Goal: Transaction & Acquisition: Subscribe to service/newsletter

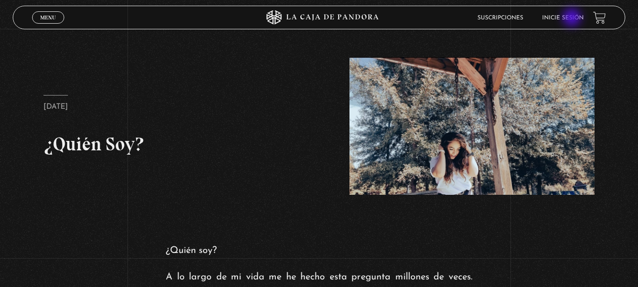
click at [573, 18] on link "Inicie sesión" at bounding box center [563, 18] width 42 height 6
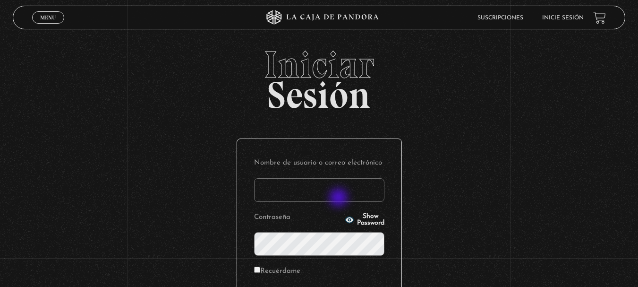
click at [340, 198] on input "Nombre de usuario o correo electrónico" at bounding box center [319, 190] width 130 height 24
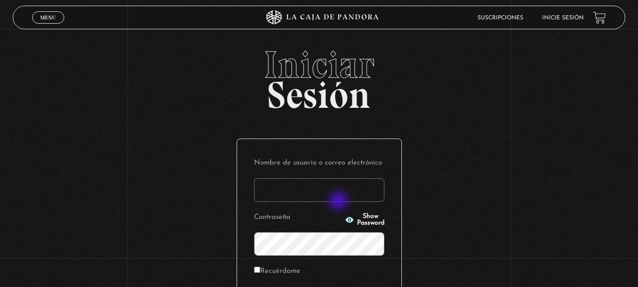
type input "e.gomezj1982@gmail.com"
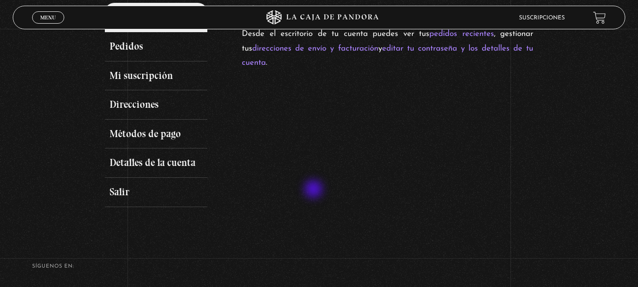
scroll to position [142, 0]
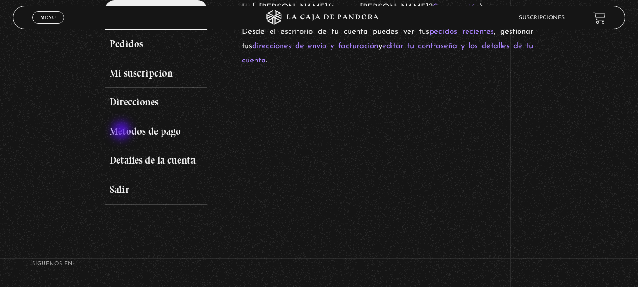
click at [122, 131] on link "Métodos de pago" at bounding box center [156, 131] width 103 height 29
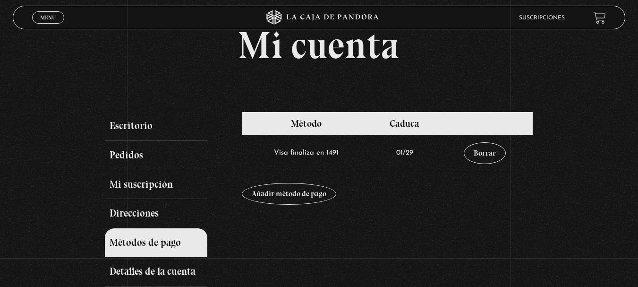
scroll to position [47, 0]
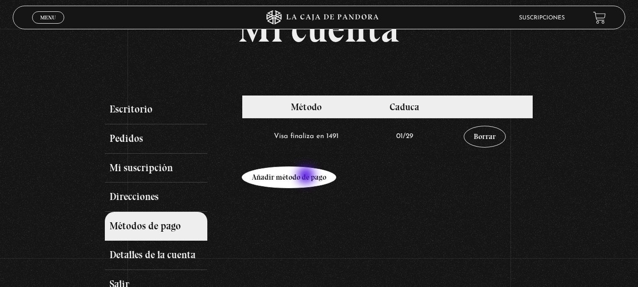
click at [307, 176] on link "Añadir método de pago" at bounding box center [289, 177] width 94 height 22
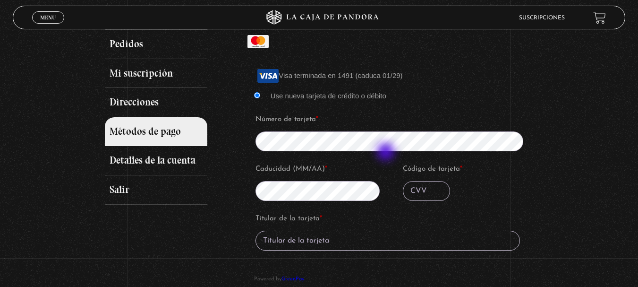
scroll to position [47, 0]
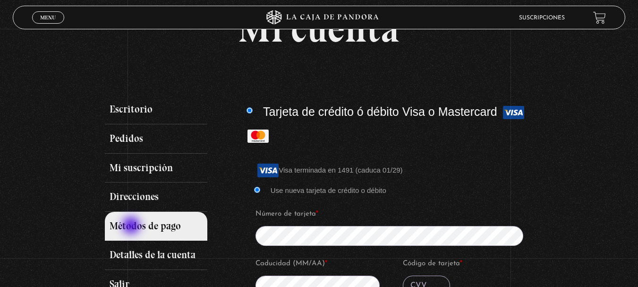
click at [132, 226] on link "Métodos de pago" at bounding box center [156, 226] width 103 height 29
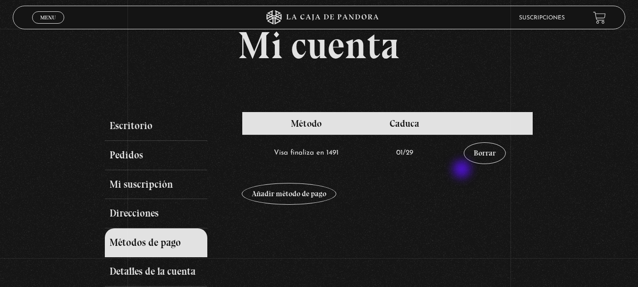
scroll to position [47, 0]
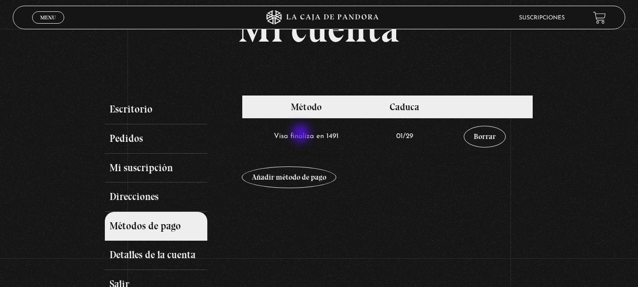
click at [302, 134] on td "Visa finaliza en 1491" at bounding box center [306, 136] width 128 height 36
click at [282, 137] on td "Visa finaliza en 1491" at bounding box center [306, 136] width 128 height 36
click at [177, 230] on link "Métodos de pago" at bounding box center [156, 226] width 103 height 29
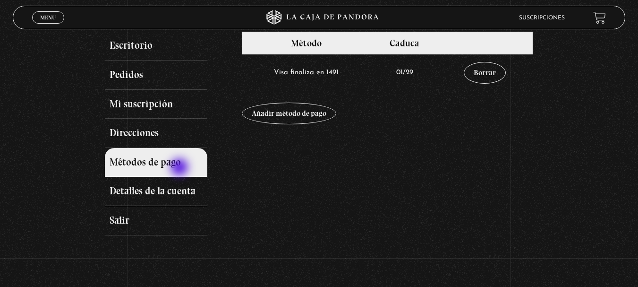
scroll to position [94, 0]
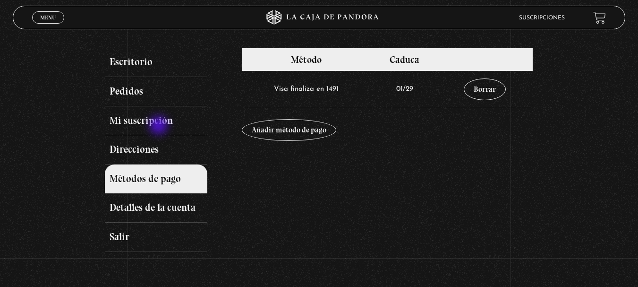
click at [160, 126] on link "Mi suscripción" at bounding box center [156, 120] width 103 height 29
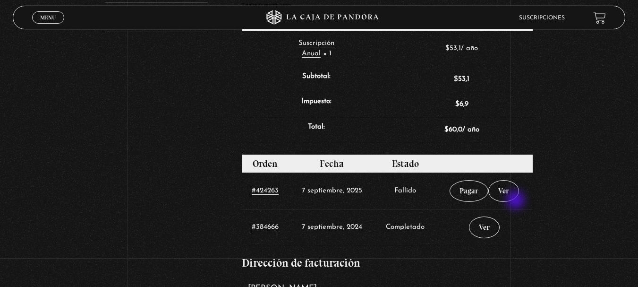
scroll to position [331, 0]
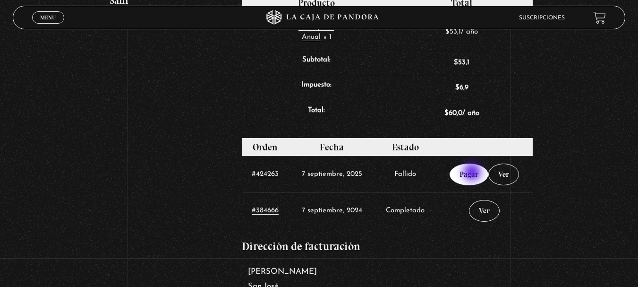
click at [473, 173] on link "Pagar" at bounding box center [469, 174] width 39 height 22
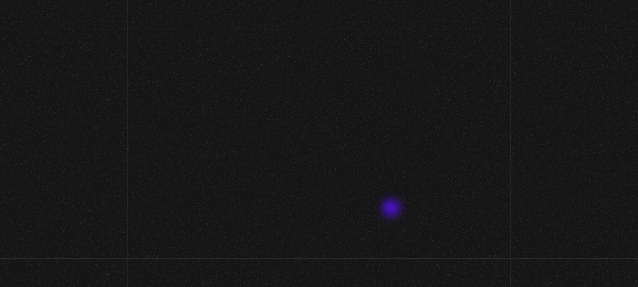
select select "CR-SJ"
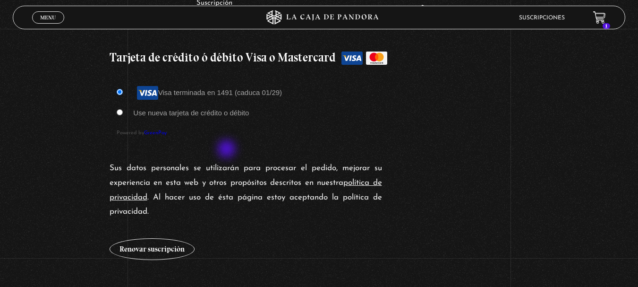
scroll to position [803, 0]
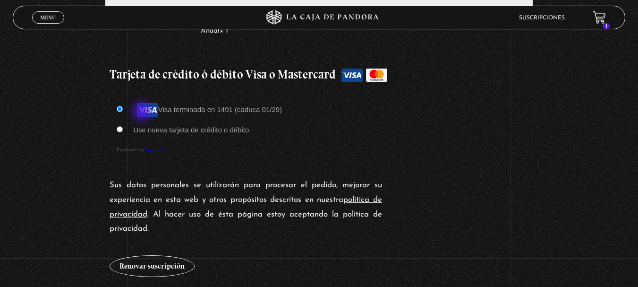
click at [143, 126] on label "Use nueva tarjeta de crédito o débito" at bounding box center [191, 130] width 116 height 8
click at [123, 126] on input "Use nueva tarjeta de crédito o débito" at bounding box center [120, 129] width 6 height 6
radio input "true"
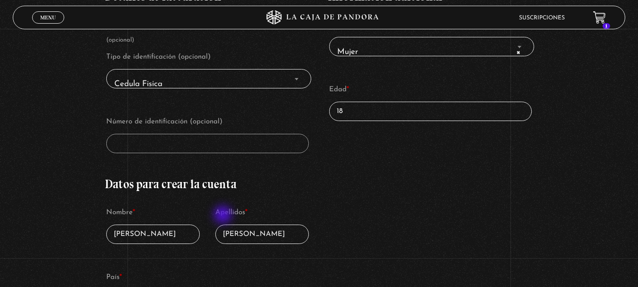
scroll to position [0, 0]
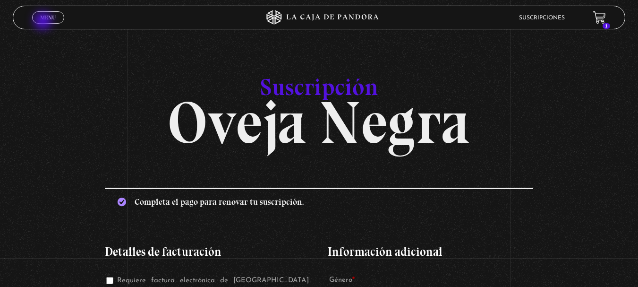
click at [44, 22] on link "Menu Cerrar" at bounding box center [48, 17] width 32 height 12
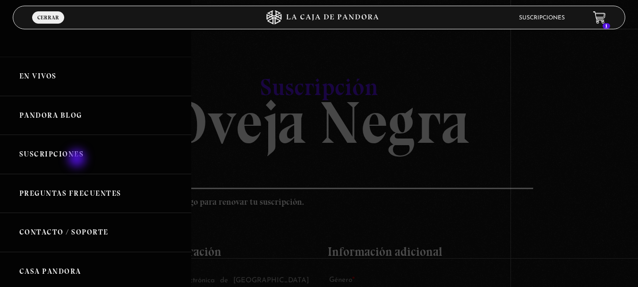
click at [78, 159] on link "Suscripciones" at bounding box center [95, 154] width 191 height 39
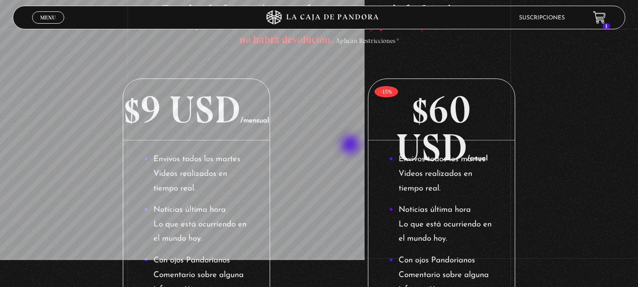
scroll to position [236, 0]
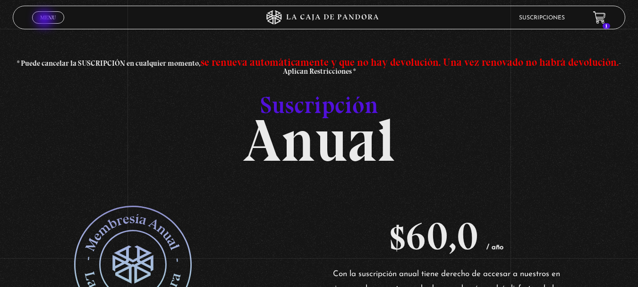
click at [45, 20] on span "Menu" at bounding box center [48, 18] width 16 height 6
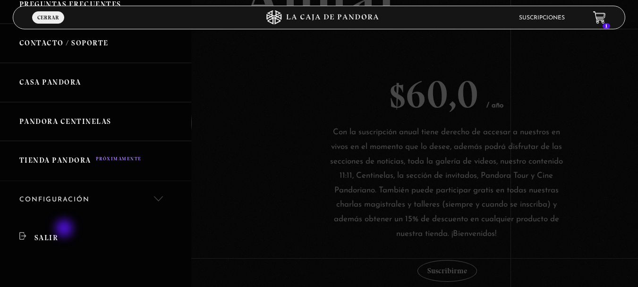
scroll to position [236, 0]
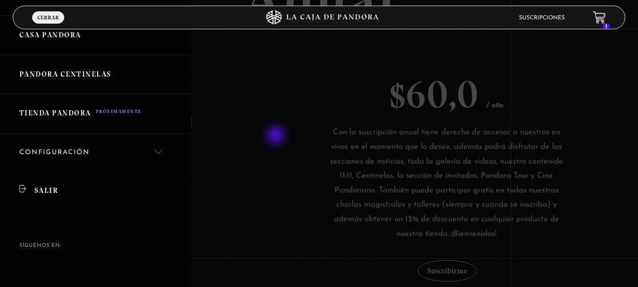
click at [277, 136] on div at bounding box center [319, 143] width 638 height 287
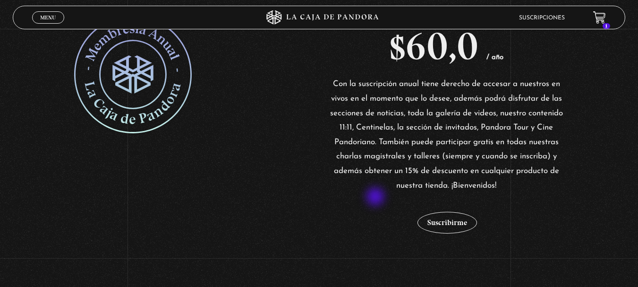
scroll to position [189, 0]
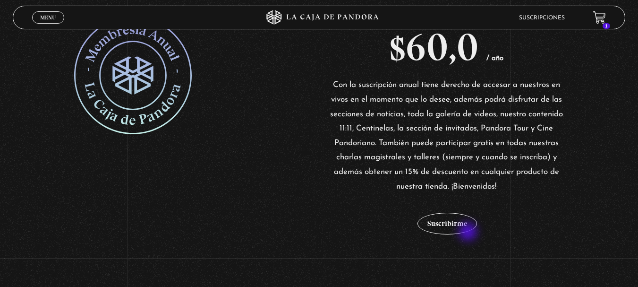
click at [469, 232] on form "Suscripción Anual cantidad Suscribirme" at bounding box center [446, 214] width 235 height 41
click at [444, 221] on button "Suscribirme" at bounding box center [448, 224] width 60 height 22
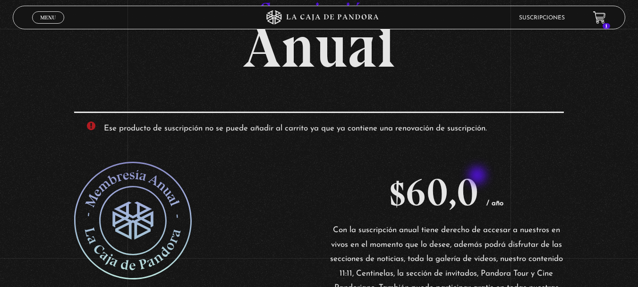
scroll to position [94, 0]
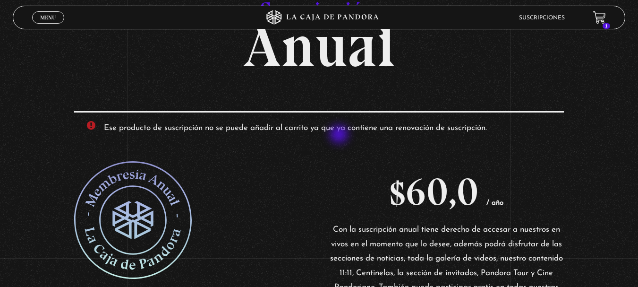
click at [340, 131] on li "Ese producto de suscripción no se puede añadir al carrito ya que ya contiene un…" at bounding box center [326, 128] width 444 height 15
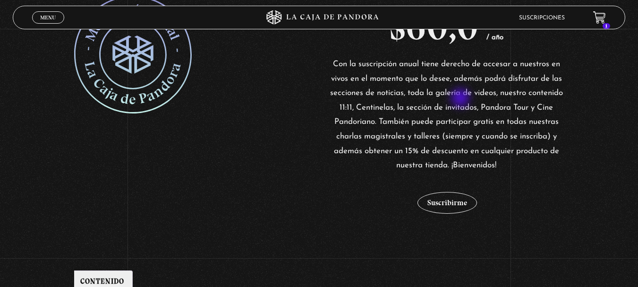
scroll to position [189, 0]
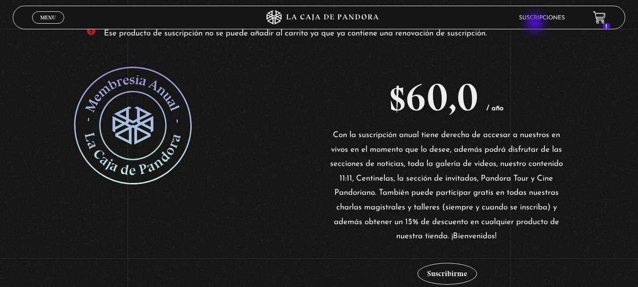
click at [536, 24] on li "Suscripciones" at bounding box center [542, 17] width 46 height 15
click at [538, 17] on link "Suscripciones" at bounding box center [542, 18] width 46 height 6
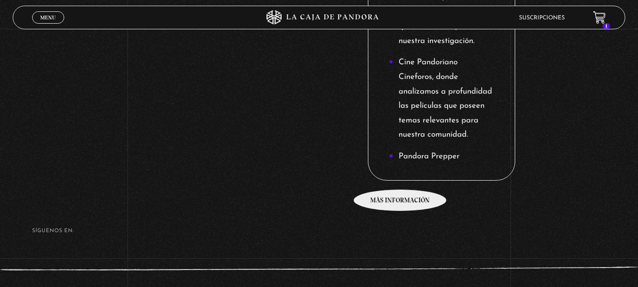
scroll to position [1455, 0]
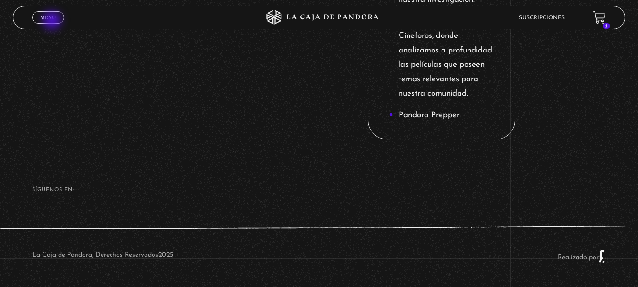
click at [53, 21] on link "Menu Cerrar" at bounding box center [48, 17] width 32 height 12
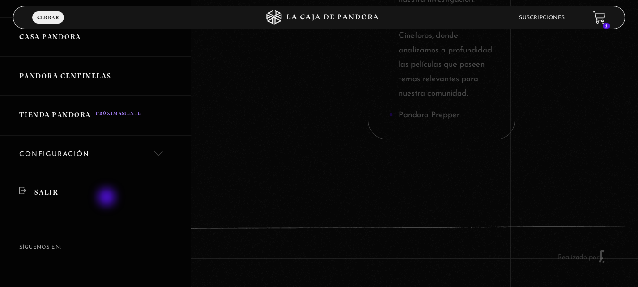
scroll to position [254, 0]
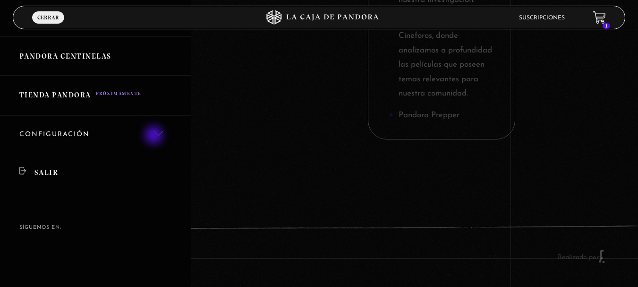
click at [156, 136] on link "Configuración" at bounding box center [95, 135] width 191 height 38
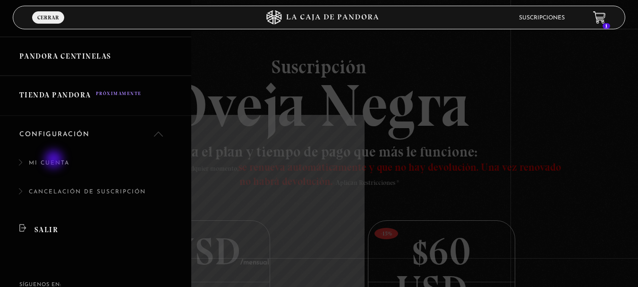
click at [55, 160] on link "Mi cuenta" at bounding box center [95, 168] width 191 height 29
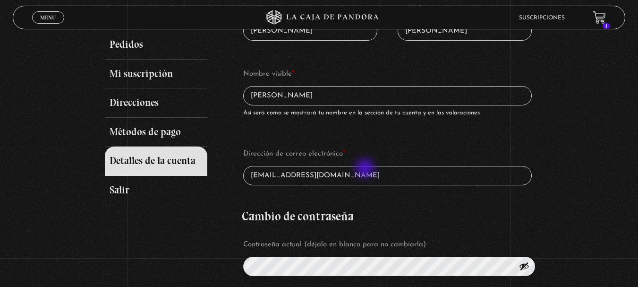
scroll to position [142, 0]
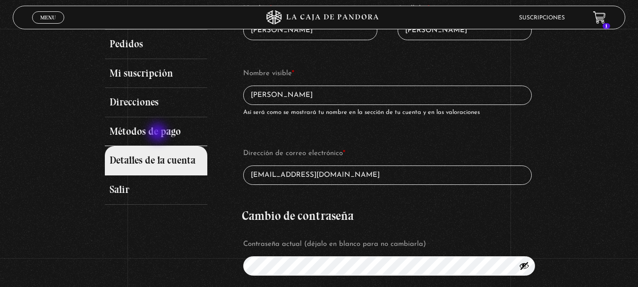
click at [159, 131] on link "Métodos de pago" at bounding box center [156, 131] width 103 height 29
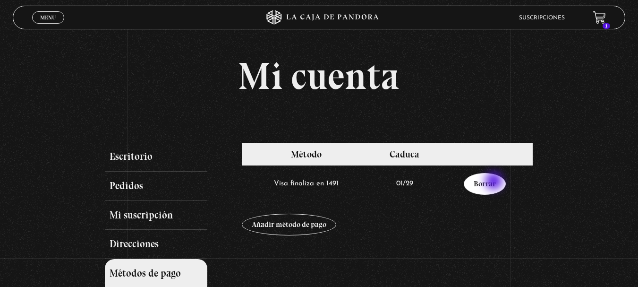
click at [495, 182] on link "Borrar" at bounding box center [485, 184] width 42 height 22
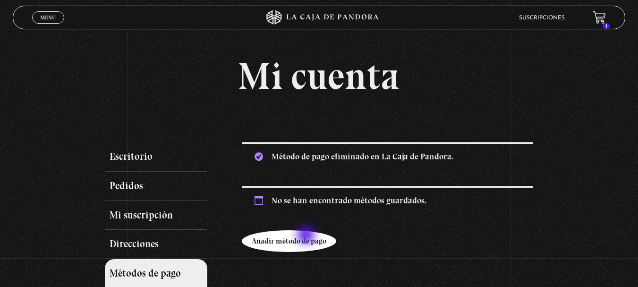
click at [307, 236] on link "Añadir método de pago" at bounding box center [289, 241] width 94 height 22
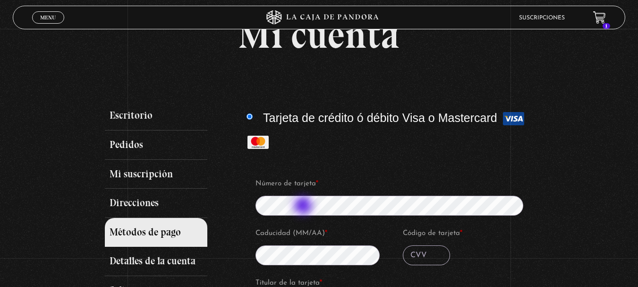
scroll to position [94, 0]
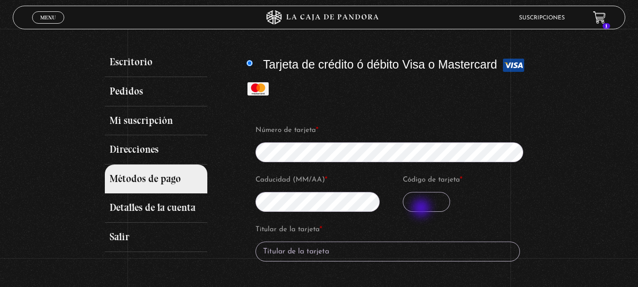
click at [422, 209] on input "Código de tarjeta *" at bounding box center [426, 202] width 47 height 20
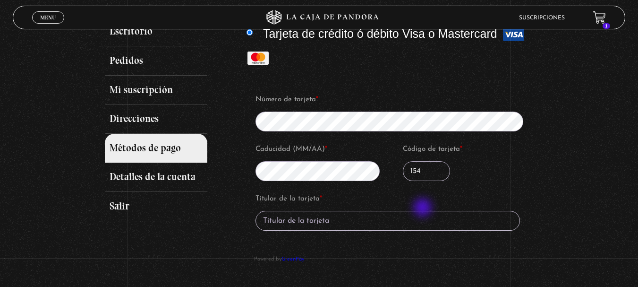
scroll to position [142, 0]
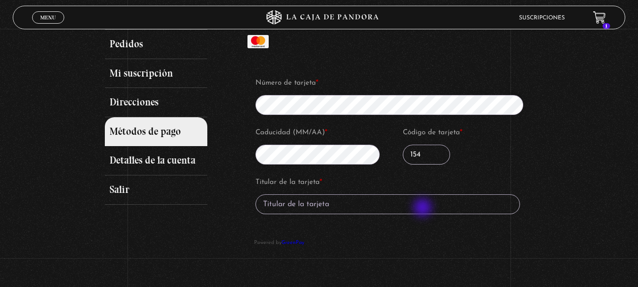
type input "154"
click at [424, 208] on input "Titular de la tarjeta *" at bounding box center [388, 204] width 265 height 20
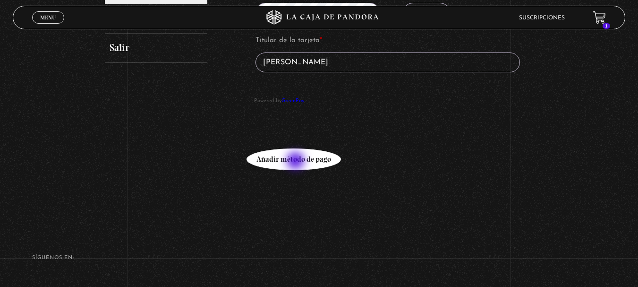
click at [297, 162] on button "Añadir método de pago" at bounding box center [294, 159] width 94 height 22
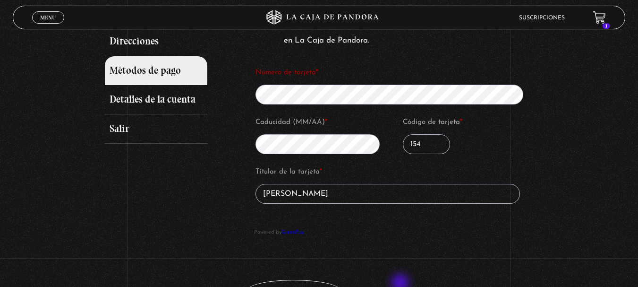
scroll to position [202, 0]
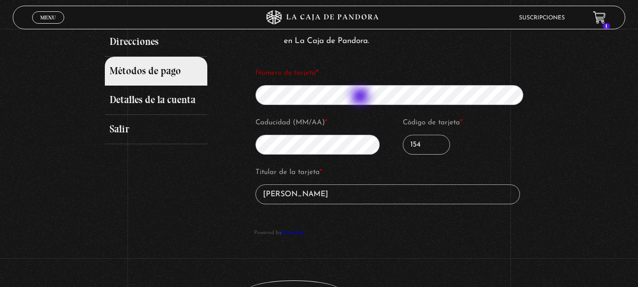
type input "Evelyn Gomez J"
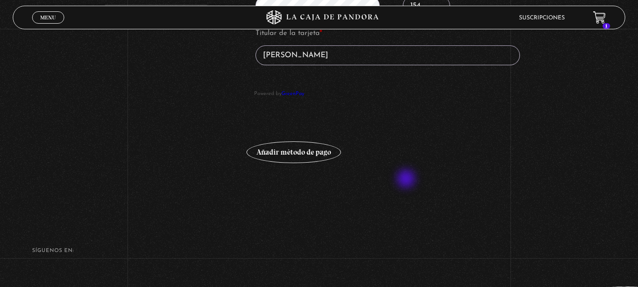
scroll to position [344, 0]
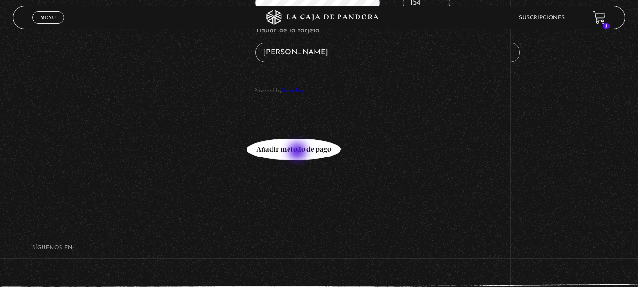
click at [299, 152] on button "Añadir método de pago" at bounding box center [294, 149] width 94 height 22
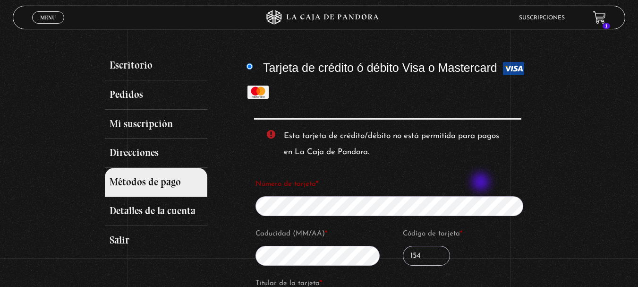
scroll to position [108, 0]
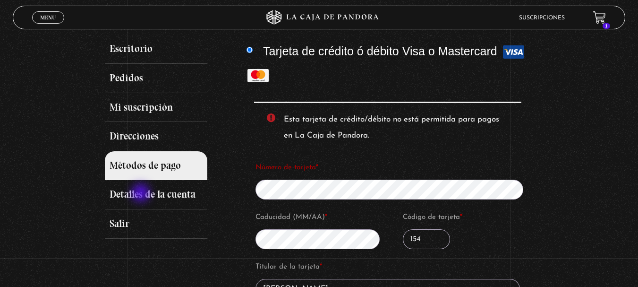
click at [92, 194] on div "Mi cuenta Escritorio Pedidos Mi suscripción Direcciones Métodos de pago Detalle…" at bounding box center [319, 186] width 638 height 475
click at [418, 224] on label "Código de tarjeta *" at bounding box center [467, 217] width 128 height 14
click at [418, 229] on input "Código de tarjeta *" at bounding box center [426, 239] width 47 height 20
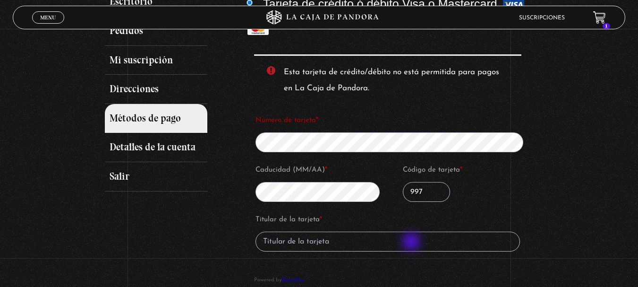
type input "997"
click at [412, 242] on input "Titular de la tarjeta *" at bounding box center [388, 241] width 265 height 20
type input "Evelyn Gomez Jimenez"
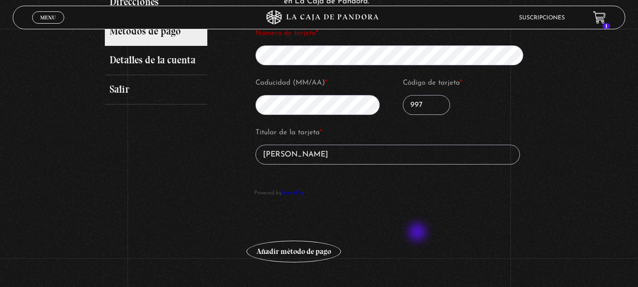
scroll to position [249, 0]
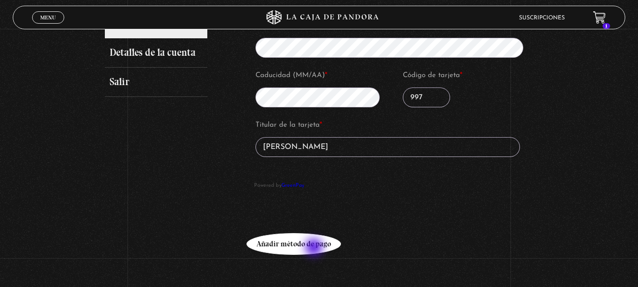
click at [315, 248] on button "Añadir método de pago" at bounding box center [294, 244] width 94 height 22
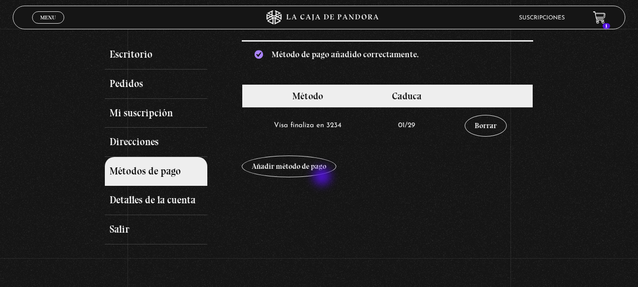
scroll to position [47, 0]
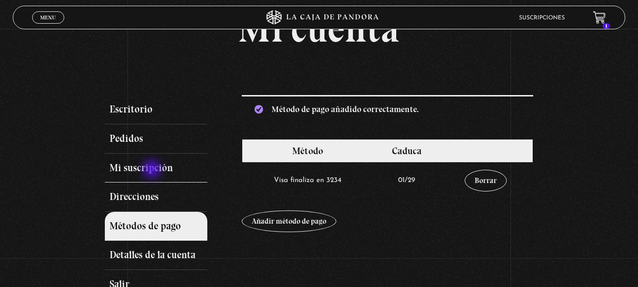
click at [154, 170] on link "Mi suscripción" at bounding box center [156, 168] width 103 height 29
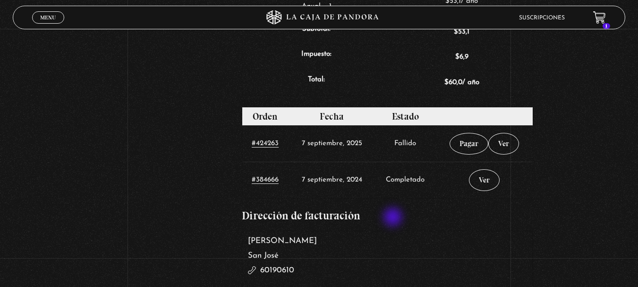
scroll to position [378, 0]
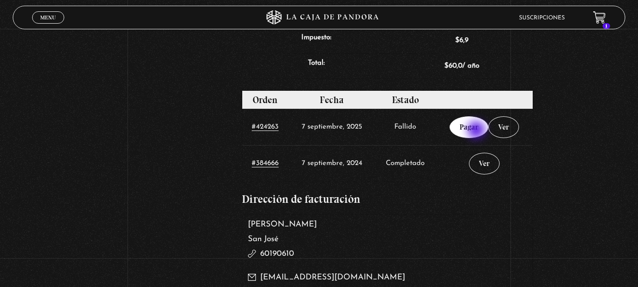
click at [478, 131] on link "Pagar" at bounding box center [469, 127] width 39 height 22
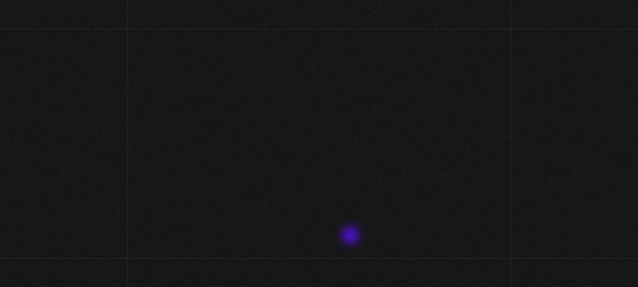
select select "CR-SJ"
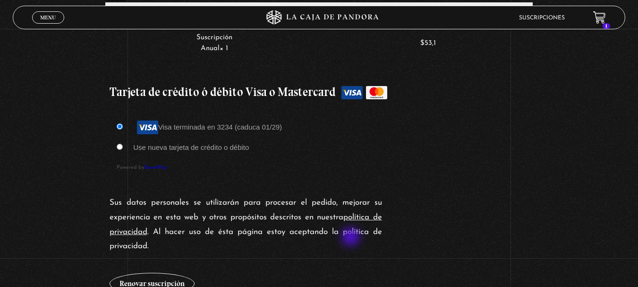
scroll to position [803, 0]
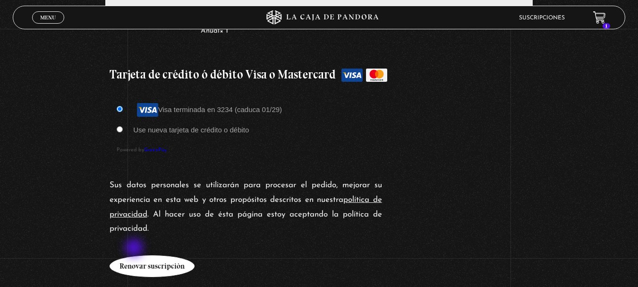
click at [135, 255] on button "Renovar suscripción" at bounding box center [152, 266] width 85 height 22
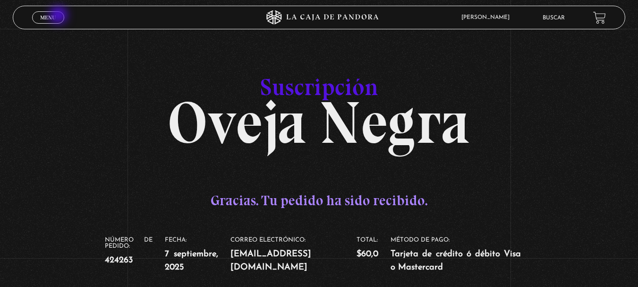
click at [59, 16] on link "Menu Cerrar" at bounding box center [48, 17] width 32 height 12
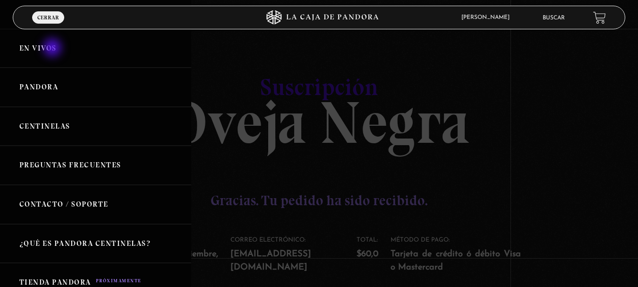
click at [53, 49] on link "En vivos" at bounding box center [95, 48] width 191 height 39
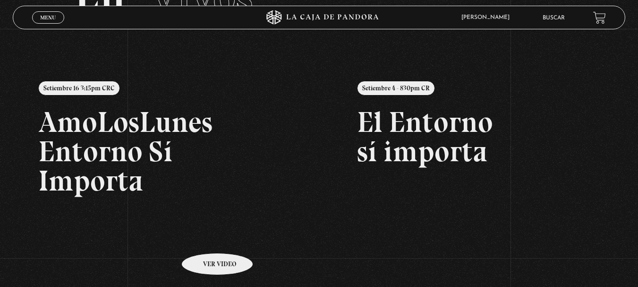
scroll to position [94, 0]
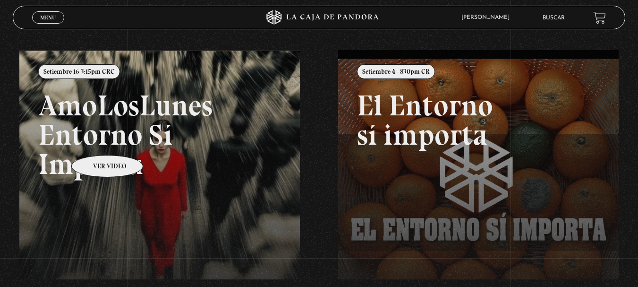
click at [95, 141] on link at bounding box center [338, 193] width 638 height 287
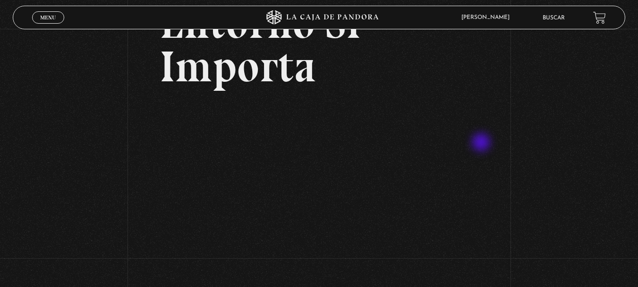
scroll to position [94, 0]
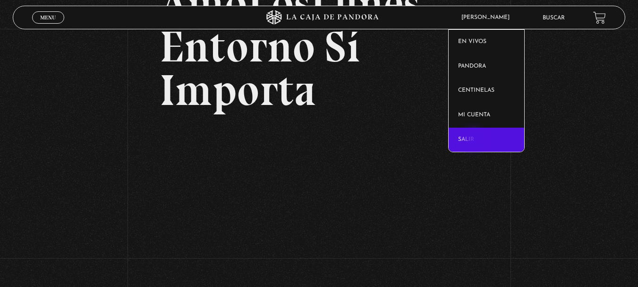
click at [474, 140] on link "Salir" at bounding box center [487, 140] width 76 height 25
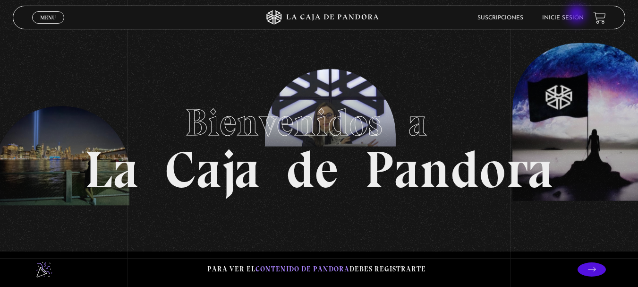
click at [578, 15] on link "Inicie sesión" at bounding box center [563, 18] width 42 height 6
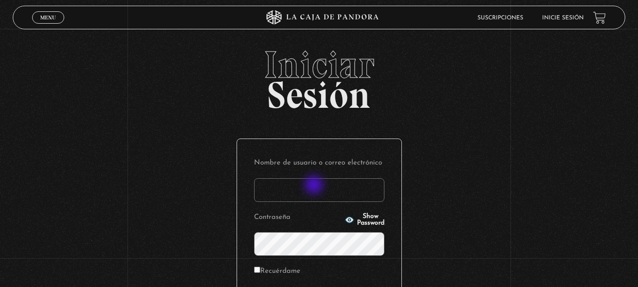
click at [315, 186] on input "Nombre de usuario o correo electrónico" at bounding box center [319, 190] width 130 height 24
type input "e.gomezj1982@gmail.com"
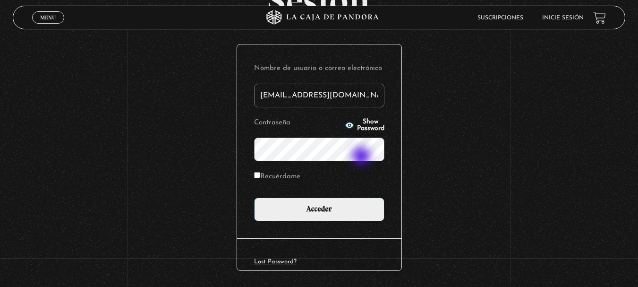
click at [254, 197] on input "Acceder" at bounding box center [319, 209] width 130 height 24
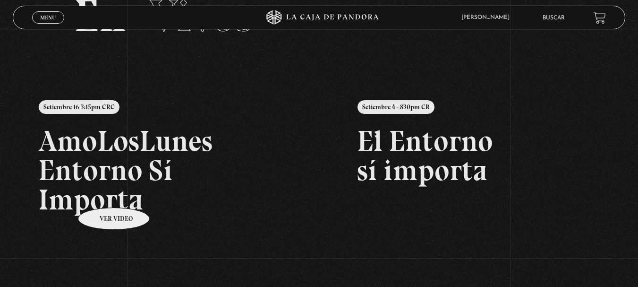
scroll to position [142, 0]
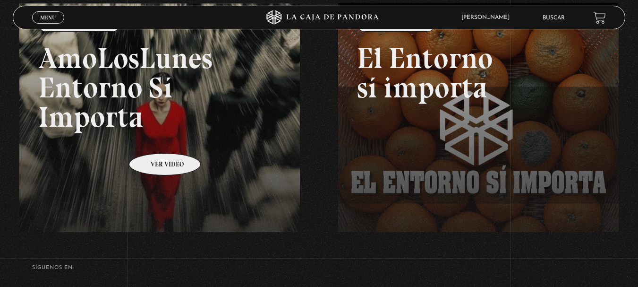
click at [153, 139] on link at bounding box center [338, 146] width 638 height 287
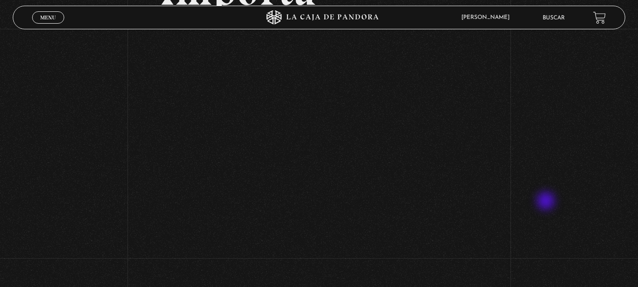
scroll to position [178, 0]
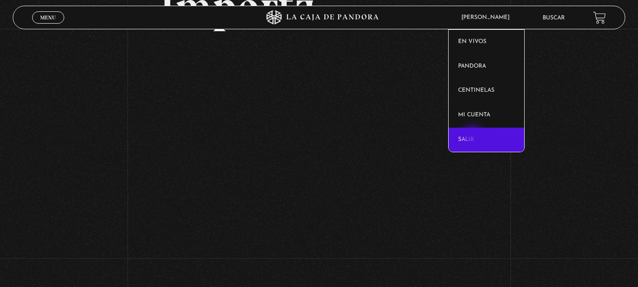
click at [474, 137] on link "Salir" at bounding box center [487, 140] width 76 height 25
